Goal: Information Seeking & Learning: Learn about a topic

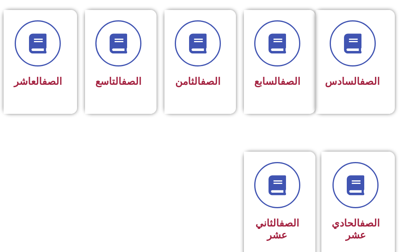
scroll to position [437, 0]
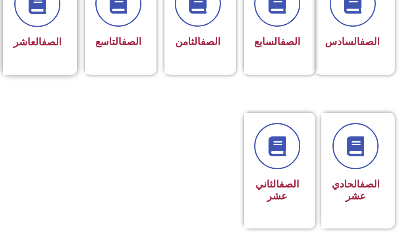
click at [38, 52] on div "الصف العاشر" at bounding box center [38, 22] width 70 height 105
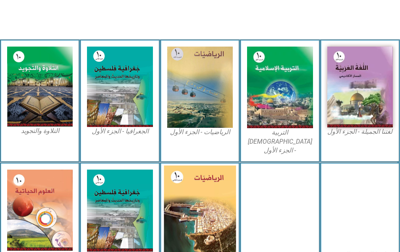
scroll to position [278, 0]
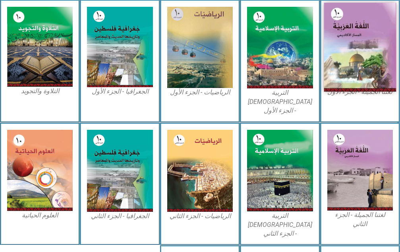
click at [367, 27] on img at bounding box center [360, 46] width 72 height 89
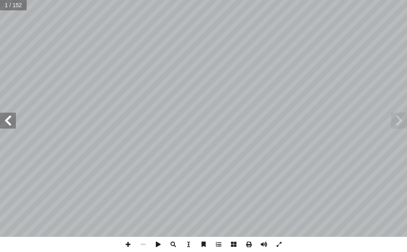
click at [10, 124] on span at bounding box center [8, 120] width 16 height 16
click at [8, 122] on span at bounding box center [8, 120] width 16 height 16
click at [10, 119] on span at bounding box center [8, 120] width 16 height 16
click at [10, 126] on span at bounding box center [8, 120] width 16 height 16
click at [93, 247] on div "4 ِ لوب ُ الق ُ تاح ْ ف ِ م ُ ة َ م ِ ل َ الك ُ حدة َ الو ولى أ ال� 5 سلام. إ و…" at bounding box center [203, 126] width 407 height 252
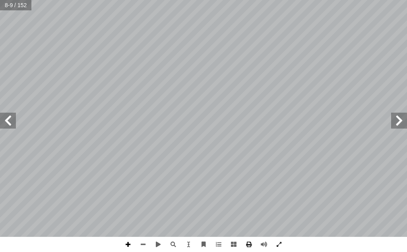
click at [127, 241] on span at bounding box center [127, 244] width 15 height 15
click at [148, 244] on span at bounding box center [143, 244] width 15 height 15
click at [132, 241] on span at bounding box center [127, 244] width 15 height 15
click at [11, 126] on span at bounding box center [8, 120] width 16 height 16
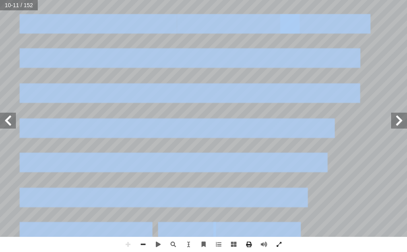
click at [137, 238] on div "6 . ً ليهم شَوقا إ ا ُ سرع ُ ليهم: ت إ ا هوي َ ت . ْ ف ِ ر ْ ط َ م ي َ ل َ و ِ …" at bounding box center [203, 126] width 407 height 252
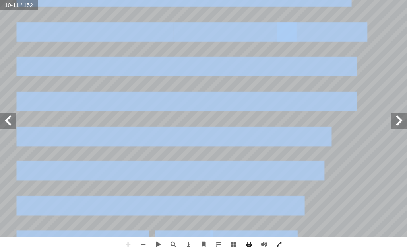
click at [398, 126] on span at bounding box center [399, 120] width 16 height 16
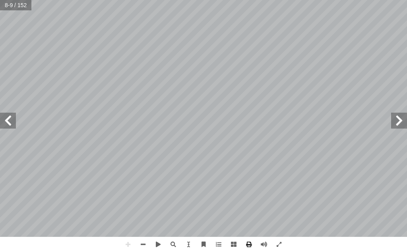
click at [11, 116] on span at bounding box center [8, 120] width 16 height 16
click at [63, 54] on html "الصفحة الرئيسية الصف الأول الصف الثاني الصف الثالث الصف الرابع الصف الخامس الصف…" at bounding box center [203, 27] width 407 height 54
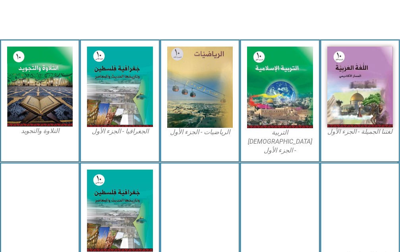
scroll to position [278, 0]
